Goal: Complete application form

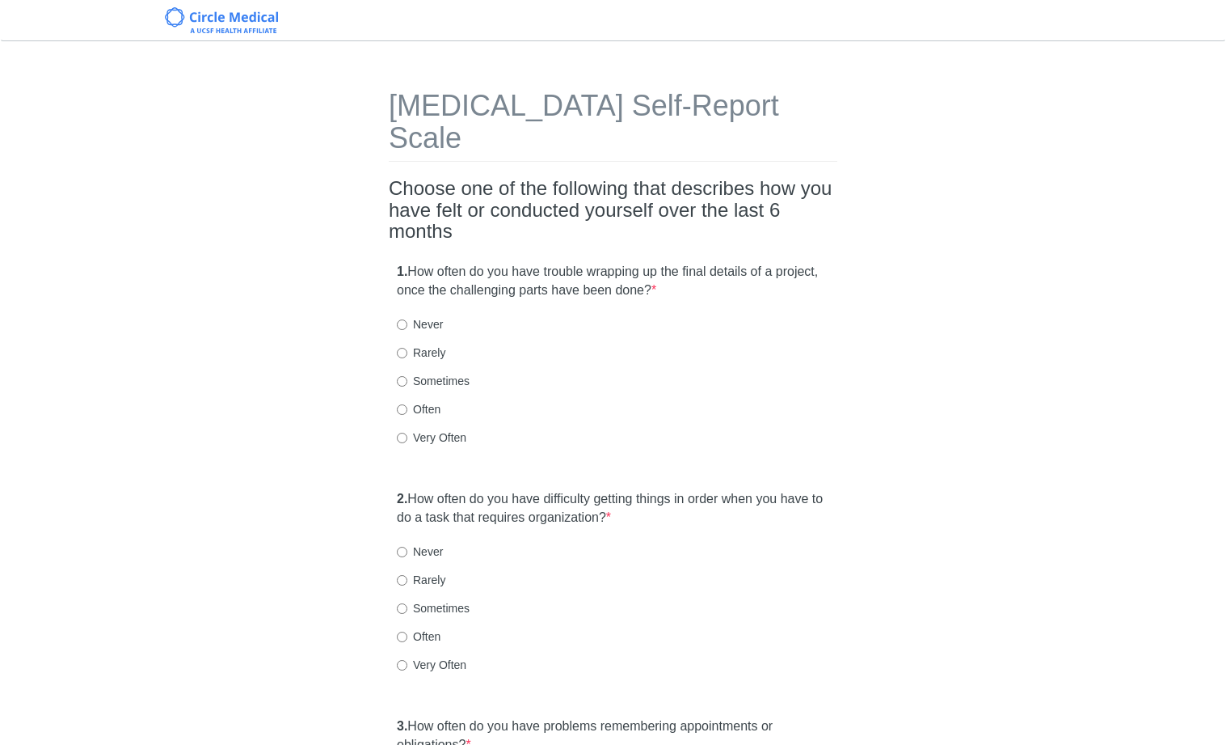
click at [425, 401] on label "Often" at bounding box center [419, 409] width 44 height 16
click at [407, 404] on input "Often" at bounding box center [402, 409] width 11 height 11
radio input "true"
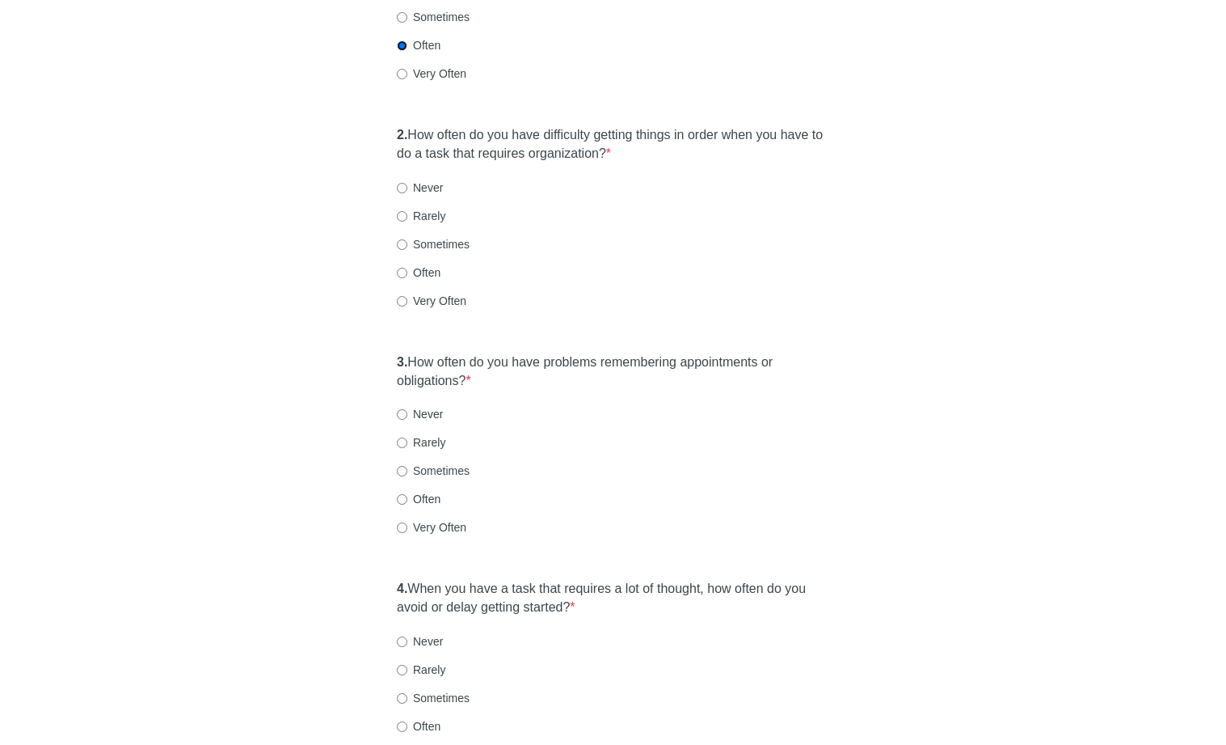
scroll to position [406, 0]
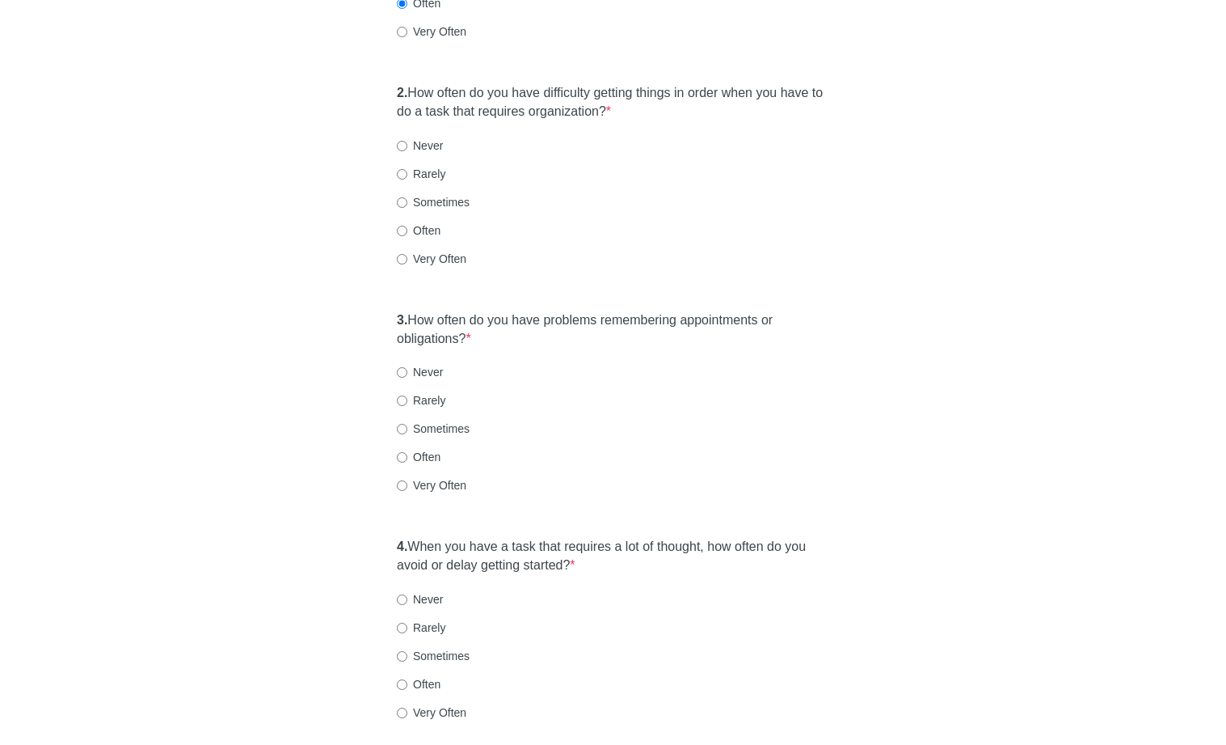
click at [426, 194] on label "Sometimes" at bounding box center [433, 202] width 73 height 16
click at [407, 197] on input "Sometimes" at bounding box center [402, 202] width 11 height 11
radio input "true"
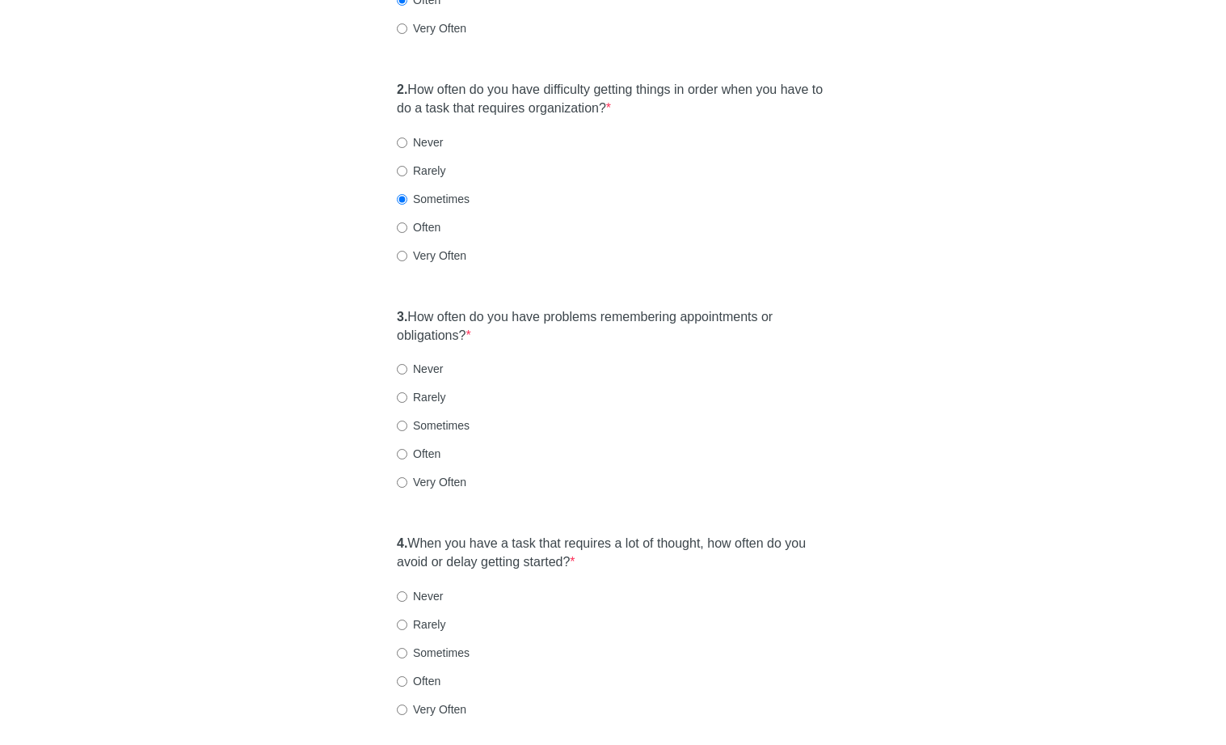
click at [424, 219] on label "Often" at bounding box center [419, 227] width 44 height 16
click at [407, 222] on input "Often" at bounding box center [402, 227] width 11 height 11
radio input "true"
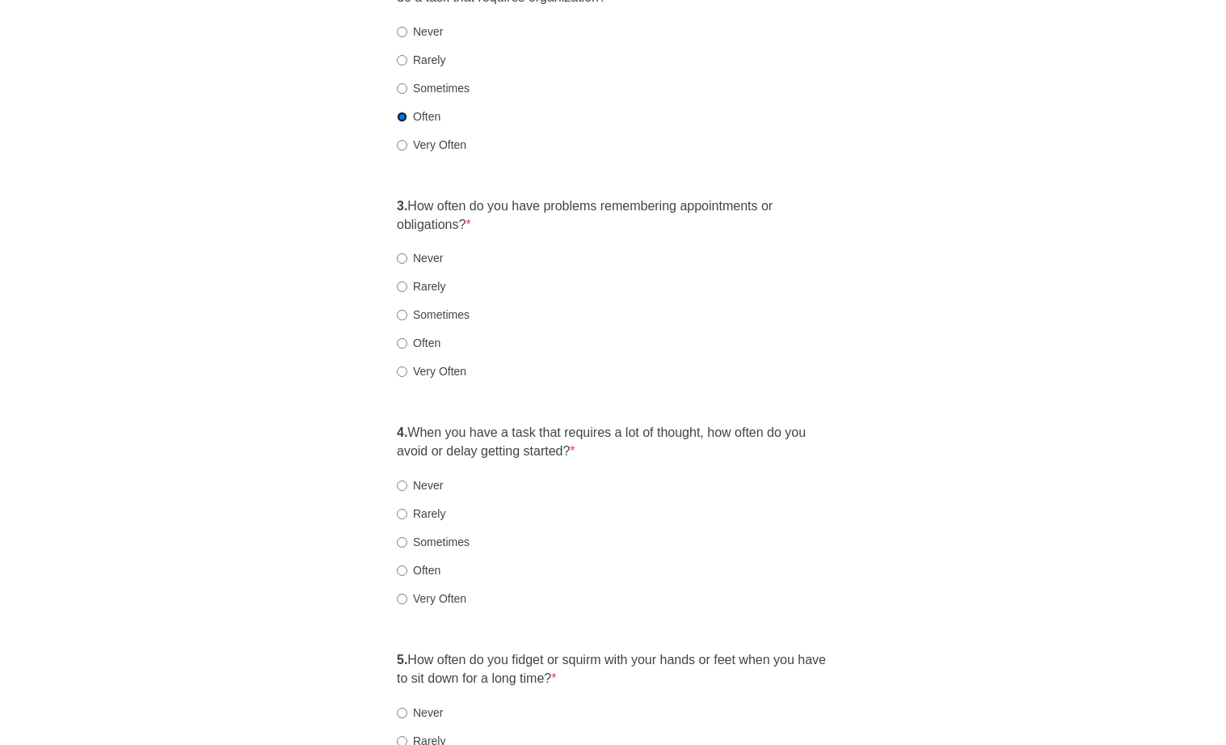
scroll to position [580, 0]
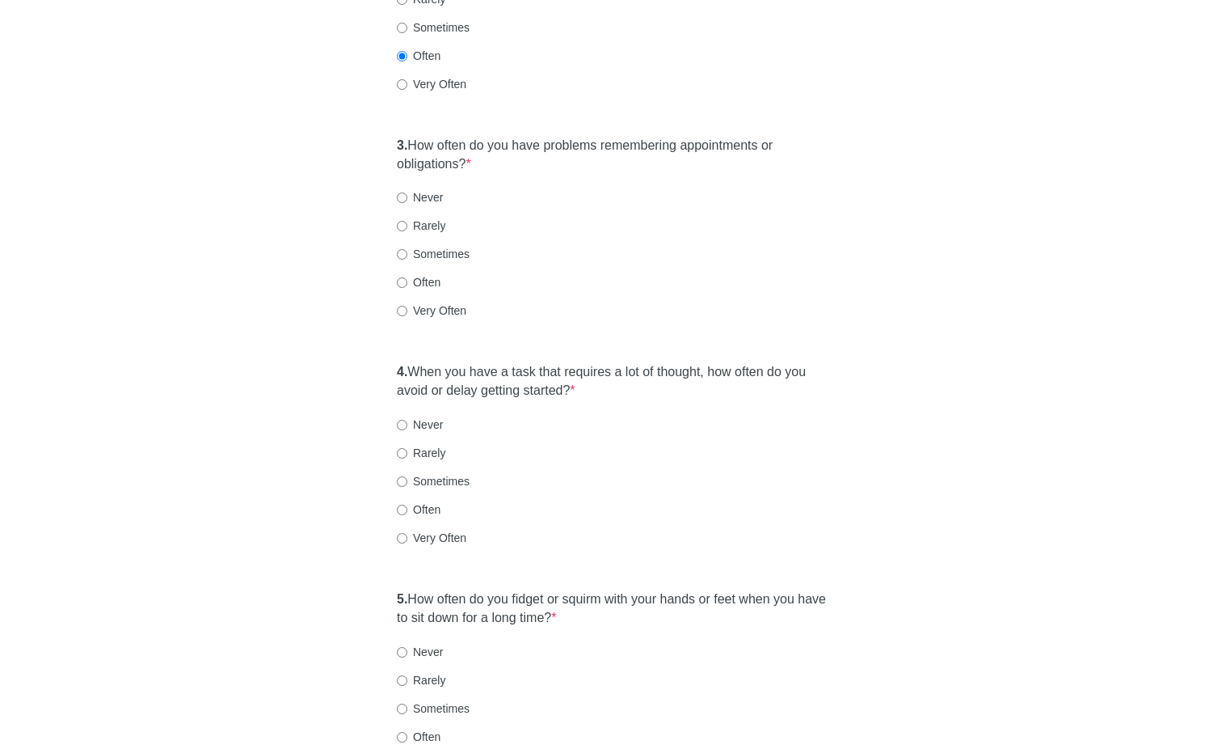
click at [438, 246] on label "Sometimes" at bounding box center [433, 254] width 73 height 16
click at [407, 249] on input "Sometimes" at bounding box center [402, 254] width 11 height 11
radio input "true"
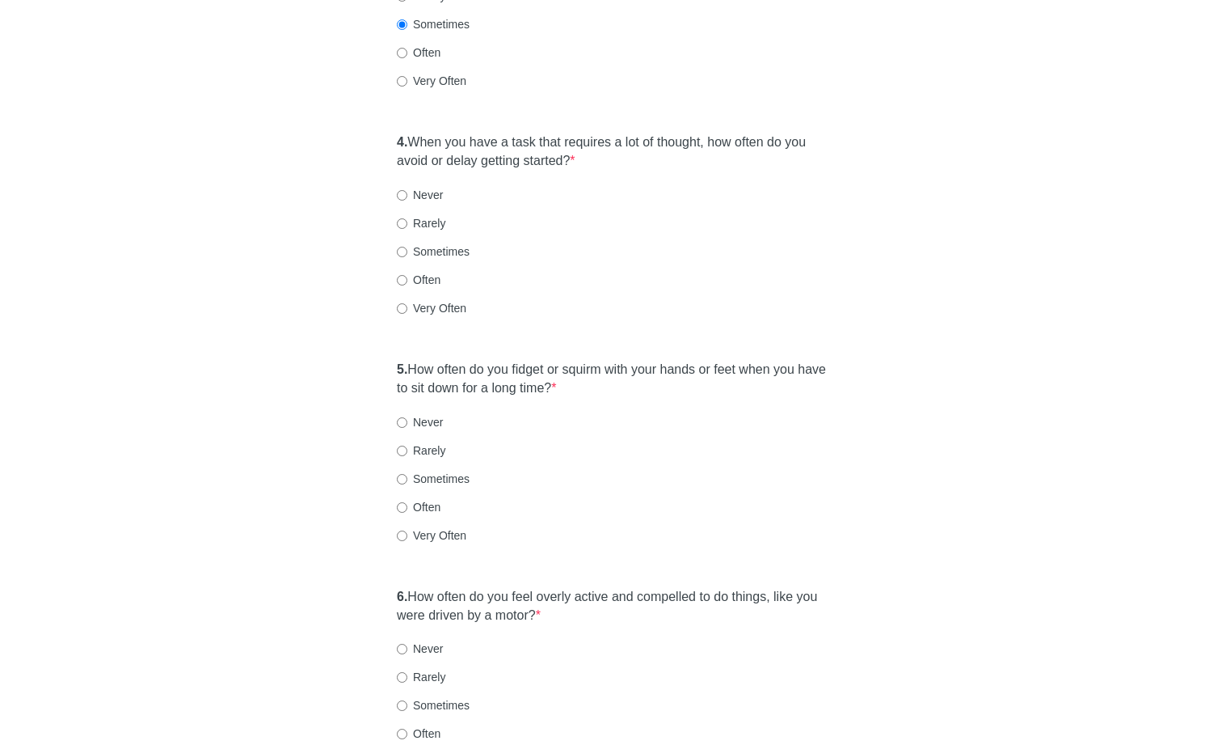
click at [434, 300] on label "Very Often" at bounding box center [432, 308] width 70 height 16
click at [407, 303] on input "Very Often" at bounding box center [402, 308] width 11 height 11
radio input "true"
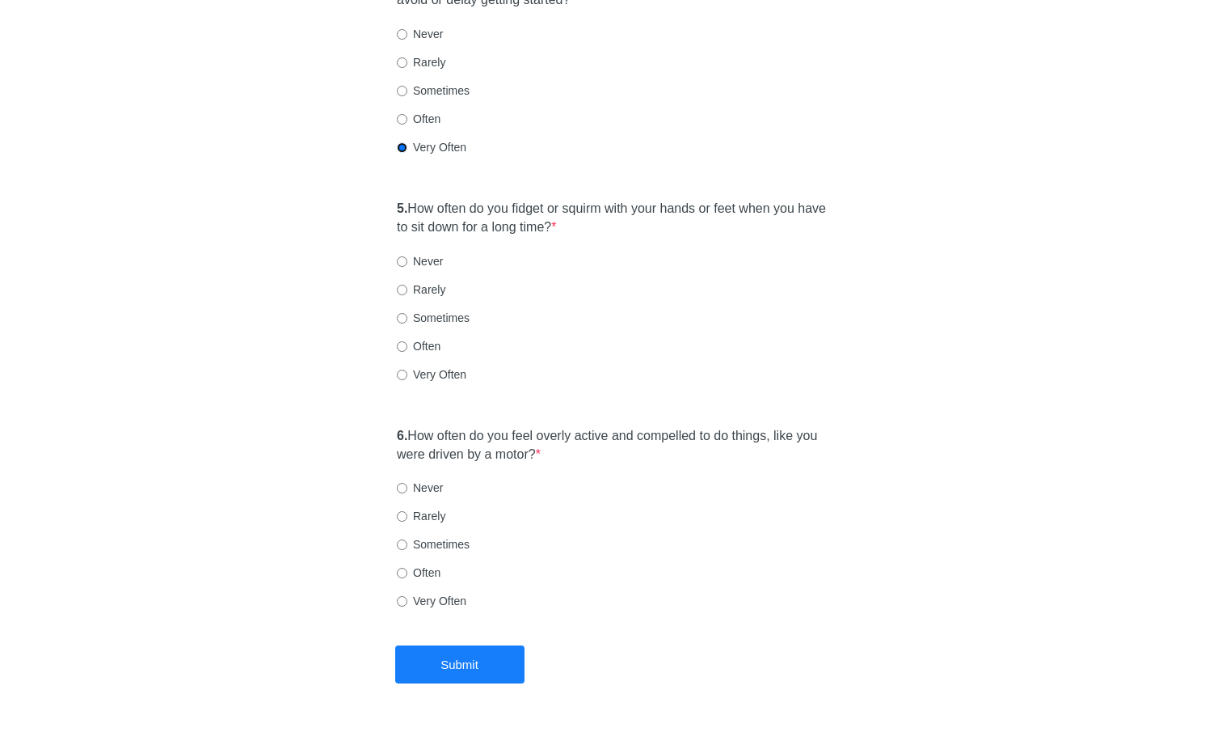
scroll to position [976, 0]
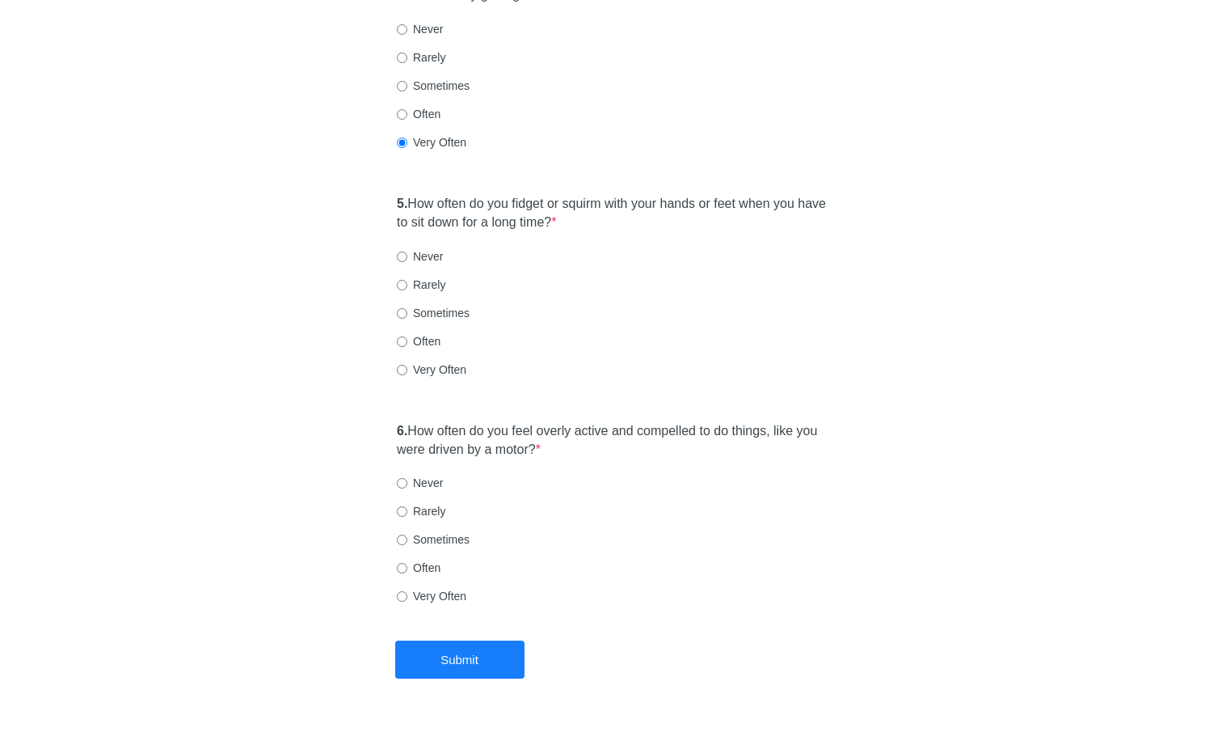
click at [428, 305] on label "Sometimes" at bounding box center [433, 313] width 73 height 16
click at [407, 308] on input "Sometimes" at bounding box center [402, 313] width 11 height 11
radio input "true"
click at [729, 498] on div "6. How often do you feel overly active and compelled to do things, like you wer…" at bounding box center [613, 521] width 449 height 215
drag, startPoint x: 438, startPoint y: 504, endPoint x: 434, endPoint y: 515, distance: 12.0
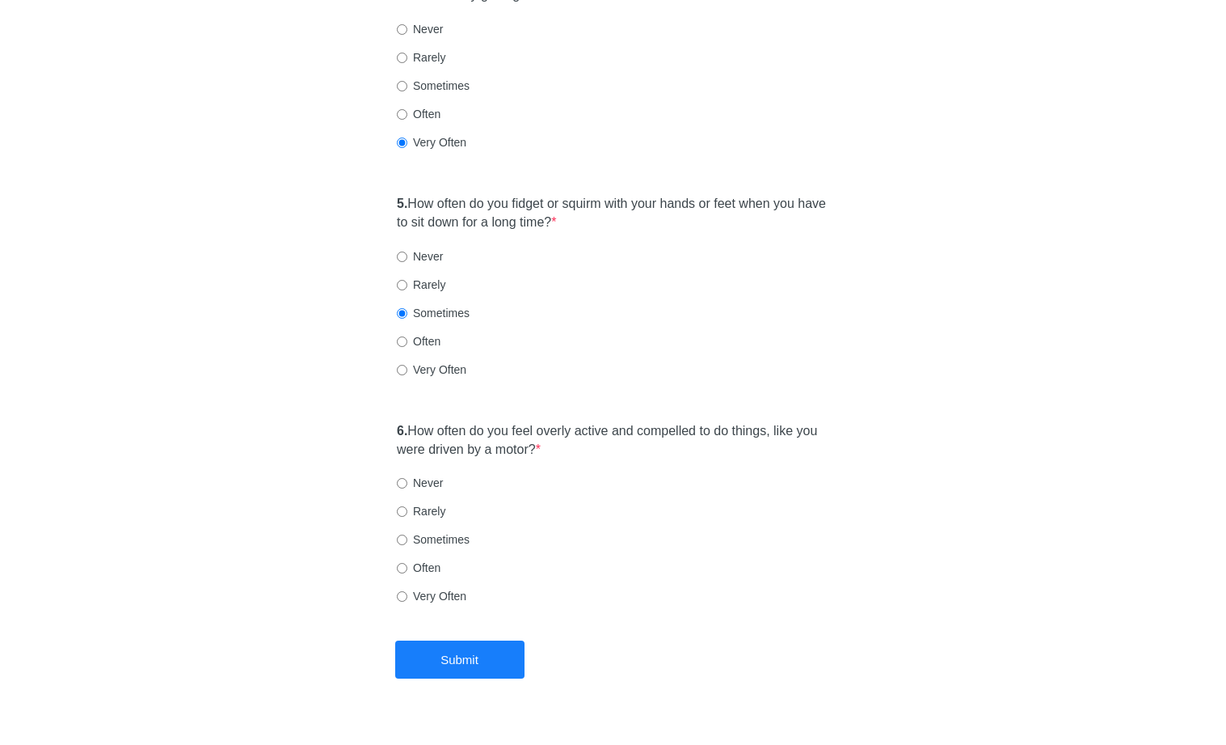
click at [439, 531] on label "Sometimes" at bounding box center [433, 539] width 73 height 16
click at [407, 534] on input "Sometimes" at bounding box center [402, 539] width 11 height 11
radio input "true"
click at [452, 640] on button "Submit" at bounding box center [459, 659] width 129 height 38
